Goal: Task Accomplishment & Management: Manage account settings

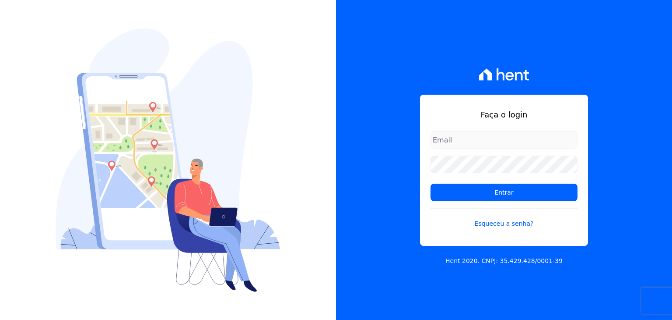
click at [478, 144] on input "email" at bounding box center [504, 140] width 147 height 18
click at [475, 139] on input "email" at bounding box center [504, 140] width 147 height 18
type input "[EMAIL_ADDRESS][DOMAIN_NAME]"
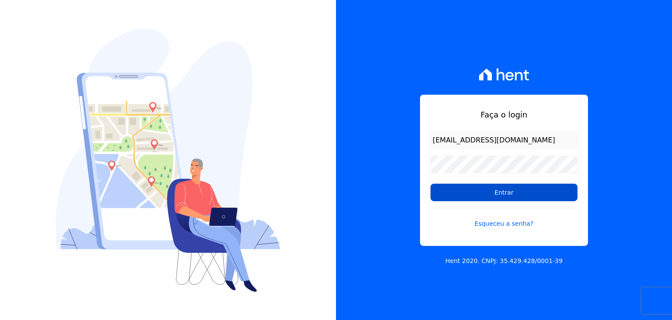
click at [509, 190] on input "Entrar" at bounding box center [504, 192] width 147 height 18
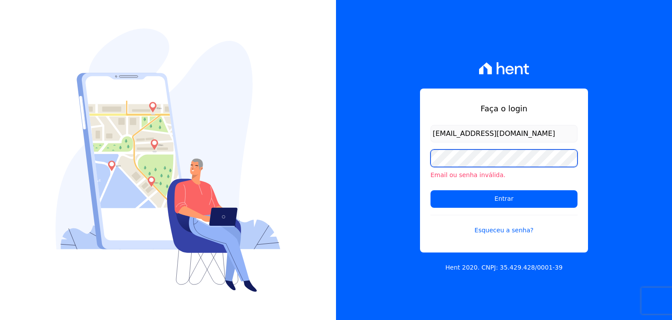
click at [431, 190] on input "Entrar" at bounding box center [504, 199] width 147 height 18
click at [504, 237] on form "vivianelapa@yahoo.com.br Email ou senha inválida. Entrar Esqueceu a senha?" at bounding box center [504, 185] width 147 height 120
click at [504, 234] on form "vivianelapa@yahoo.com.br Email ou senha inválida. Entrar Esqueceu a senha?" at bounding box center [504, 185] width 147 height 120
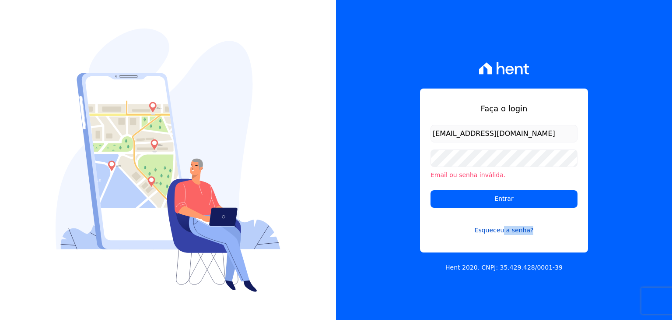
click at [507, 231] on link "Esqueceu a senha?" at bounding box center [504, 224] width 147 height 20
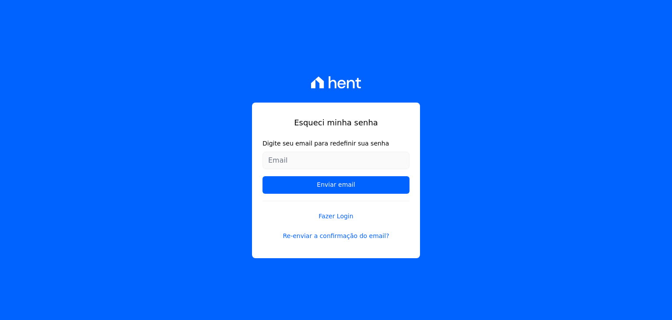
click at [302, 158] on input "Digite seu email para redefinir sua senha" at bounding box center [336, 160] width 147 height 18
type input "[EMAIL_ADDRESS][DOMAIN_NAME]"
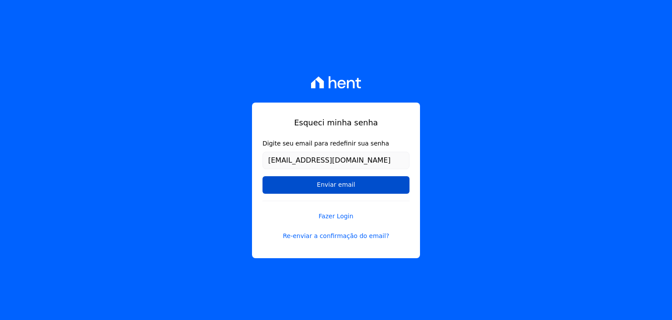
click at [357, 193] on input "Enviar email" at bounding box center [336, 185] width 147 height 18
click at [357, 185] on input "Enviar email" at bounding box center [336, 185] width 147 height 18
click at [337, 185] on input "Enviar email" at bounding box center [336, 185] width 147 height 18
click at [335, 181] on input "Enviar email" at bounding box center [336, 185] width 147 height 18
click at [326, 176] on input "Enviar email" at bounding box center [336, 185] width 147 height 18
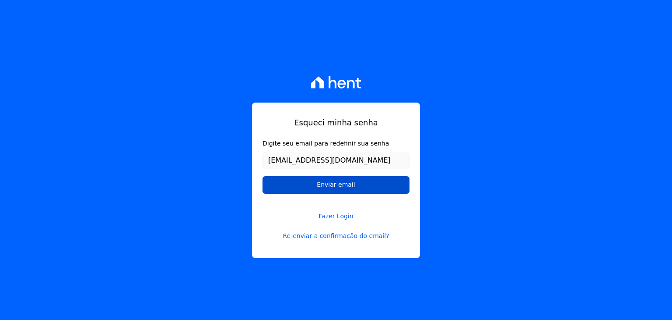
click at [327, 177] on input "Enviar email" at bounding box center [336, 185] width 147 height 18
click at [327, 188] on input "Enviar email" at bounding box center [336, 185] width 147 height 18
click at [342, 184] on input "Enviar email" at bounding box center [336, 185] width 147 height 18
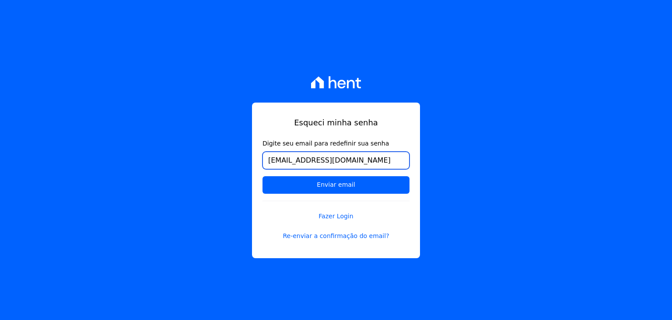
click at [358, 161] on input "[EMAIL_ADDRESS][DOMAIN_NAME]" at bounding box center [336, 160] width 147 height 18
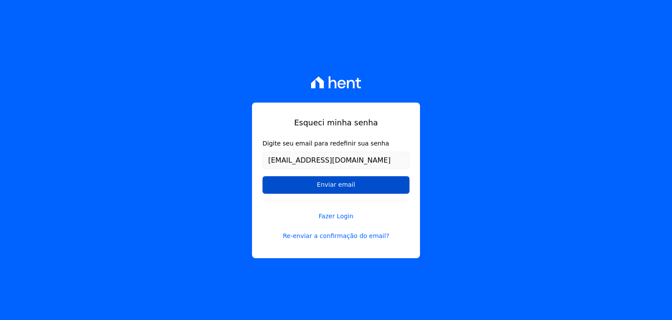
click at [323, 189] on input "Enviar email" at bounding box center [336, 185] width 147 height 18
click at [334, 216] on link "Fazer Login" at bounding box center [336, 210] width 147 height 20
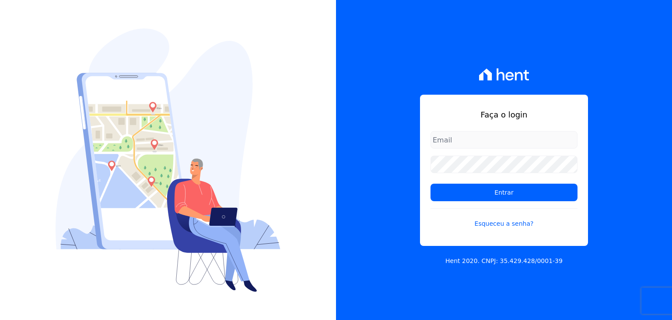
click at [444, 138] on input "email" at bounding box center [504, 140] width 147 height 18
type input "[EMAIL_ADDRESS][DOMAIN_NAME]"
click at [519, 228] on form "vivianelapa@yahoo.com.br Entrar Esqueceu a senha?" at bounding box center [504, 185] width 147 height 108
click at [511, 221] on link "Esqueceu a senha?" at bounding box center [504, 218] width 147 height 20
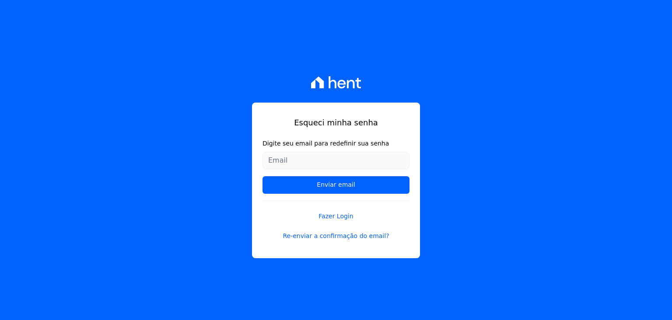
click at [319, 162] on input "Digite seu email para redefinir sua senha" at bounding box center [336, 160] width 147 height 18
type input "[EMAIL_ADDRESS][DOMAIN_NAME]"
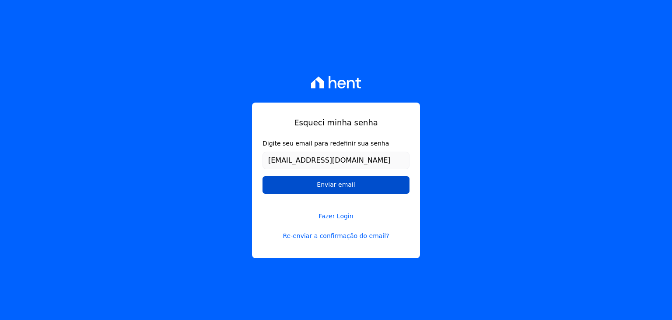
click at [326, 183] on input "Enviar email" at bounding box center [336, 185] width 147 height 18
click at [341, 235] on link "Re-enviar a confirmação do email?" at bounding box center [336, 235] width 147 height 9
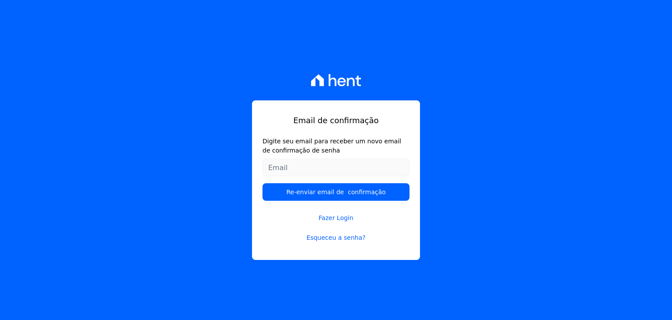
click at [304, 162] on input "Digite seu email para receber um novo email de confirmação de senha" at bounding box center [336, 167] width 147 height 18
type input "[EMAIL_ADDRESS][DOMAIN_NAME]"
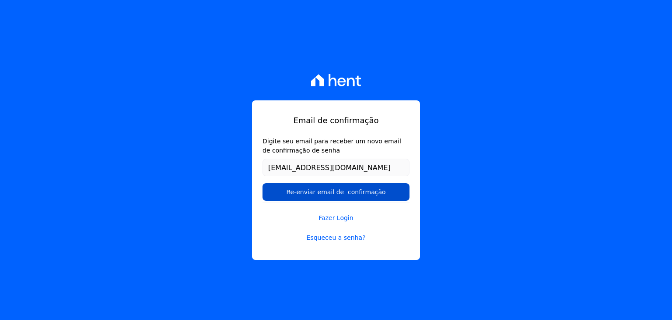
click at [341, 190] on input "Re-enviar email de confirmação" at bounding box center [336, 192] width 147 height 18
